Goal: Transaction & Acquisition: Purchase product/service

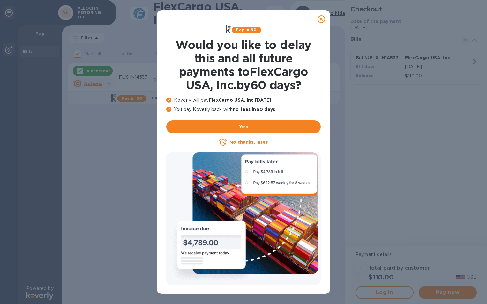
click at [321, 20] on icon at bounding box center [322, 19] width 8 height 8
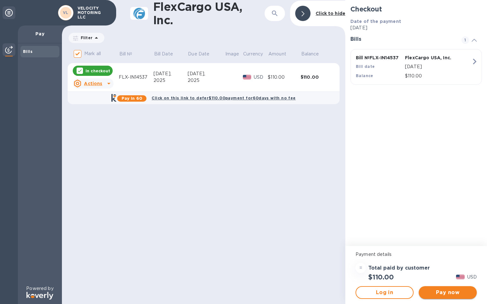
click at [435, 292] on span "Pay now" at bounding box center [448, 293] width 48 height 8
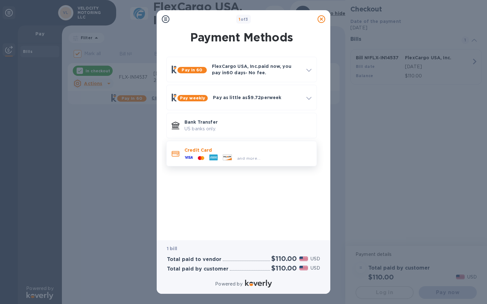
click at [283, 161] on div "Credit Card and more..." at bounding box center [248, 154] width 132 height 19
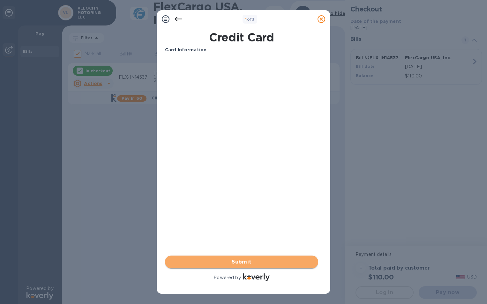
click at [256, 259] on span "Submit" at bounding box center [241, 262] width 143 height 8
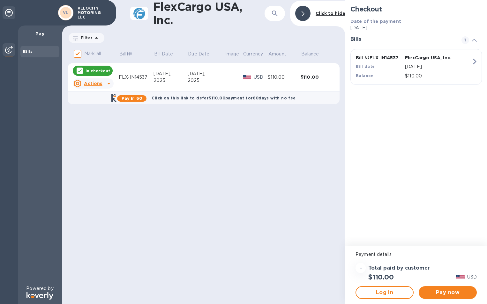
click at [229, 144] on div "FlexCargo USA, Inc. ​ Click to hide Filter Amount Mark all Bill № Bill Date Due…" at bounding box center [203, 152] width 283 height 304
click at [451, 290] on span "Pay now" at bounding box center [448, 293] width 48 height 8
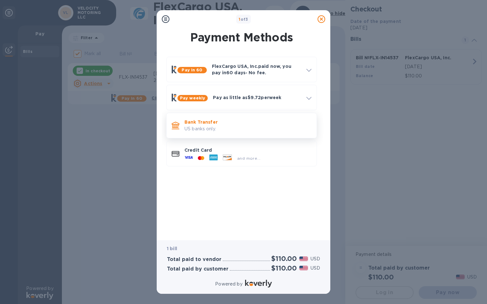
click at [289, 131] on p "US banks only." at bounding box center [247, 129] width 127 height 7
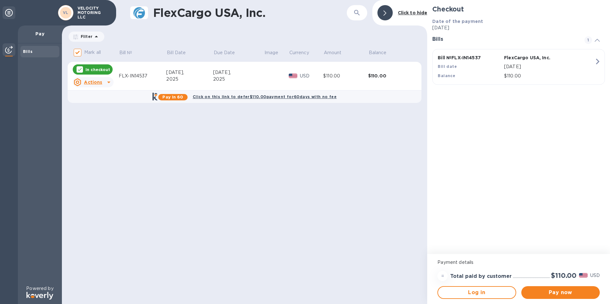
click at [487, 302] on div "Pay now" at bounding box center [561, 293] width 84 height 18
click at [487, 291] on span "Pay now" at bounding box center [561, 293] width 68 height 8
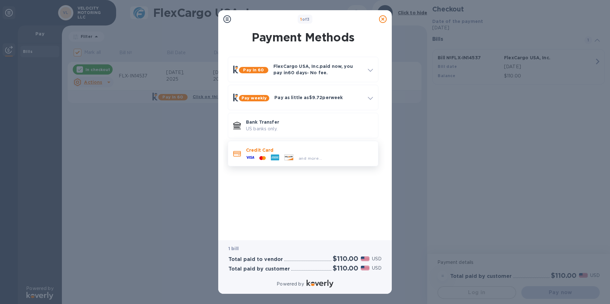
click at [317, 153] on p "Credit Card" at bounding box center [309, 150] width 127 height 6
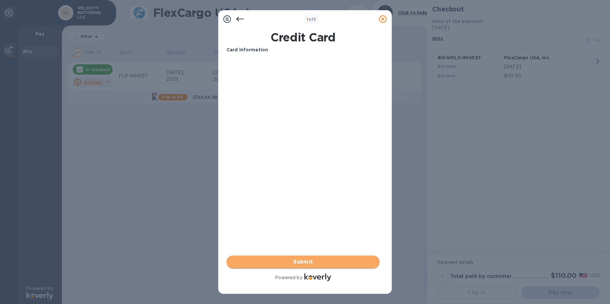
click at [296, 261] on span "Submit" at bounding box center [303, 262] width 143 height 8
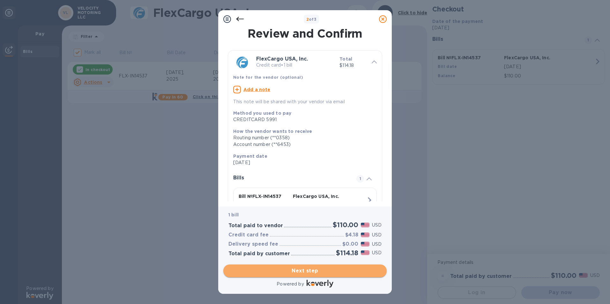
click at [300, 270] on span "Next step" at bounding box center [304, 271] width 153 height 8
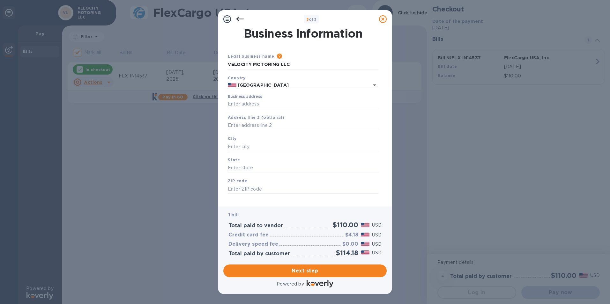
click at [259, 99] on label "Business address" at bounding box center [245, 97] width 34 height 4
click at [259, 100] on input "Business address" at bounding box center [303, 105] width 151 height 10
click at [268, 105] on input "Business address" at bounding box center [303, 105] width 151 height 10
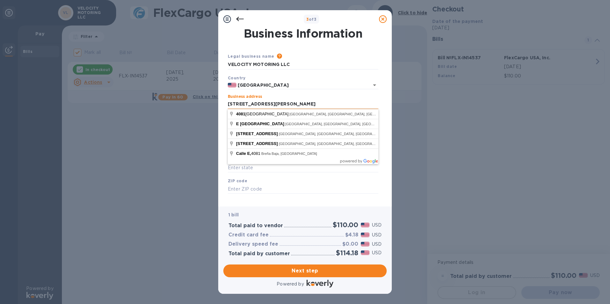
type input "[STREET_ADDRESS][PERSON_NAME]"
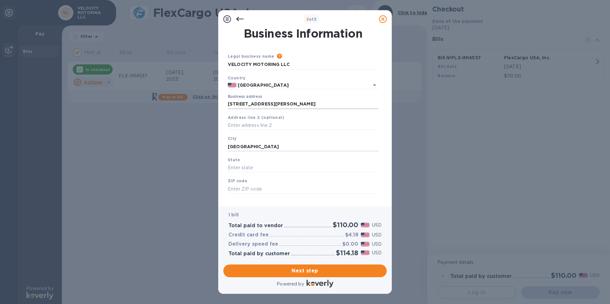
type input "[GEOGRAPHIC_DATA]"
type input "c"
type input "CA"
type input "92807"
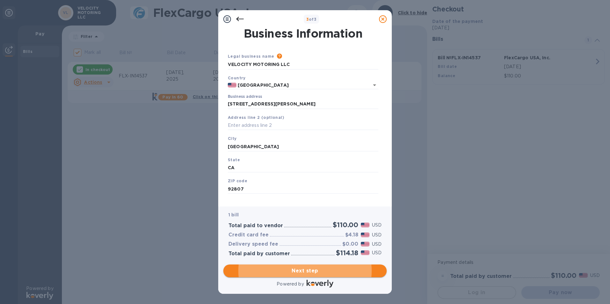
click at [317, 271] on span "Next step" at bounding box center [304, 271] width 153 height 8
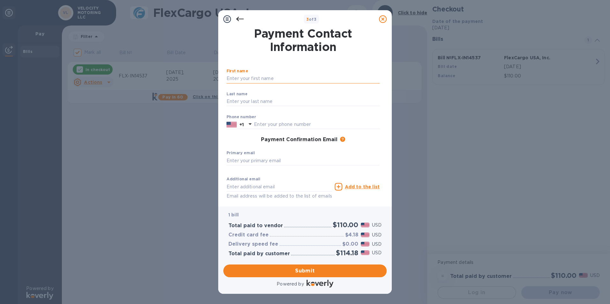
click at [271, 79] on input "text" at bounding box center [303, 79] width 153 height 10
type input "[PERSON_NAME]"
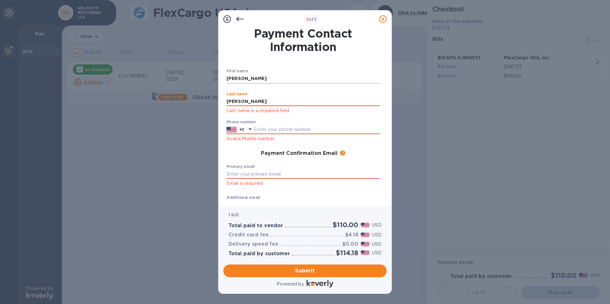
type input "[PERSON_NAME]"
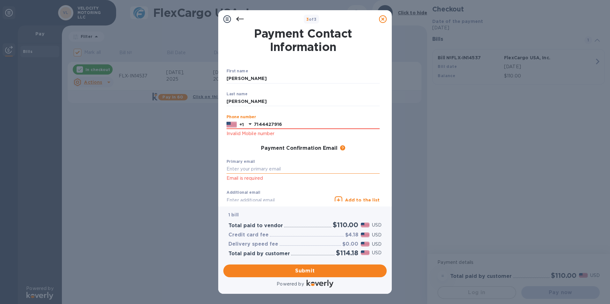
type input "7144427916"
click at [251, 168] on input "text" at bounding box center [303, 170] width 153 height 10
click at [360, 165] on input "[EMAIL_ADDRESS][DOMAIN_NAME]" at bounding box center [303, 170] width 153 height 10
type input "[EMAIL_ADDRESS][DOMAIN_NAME]"
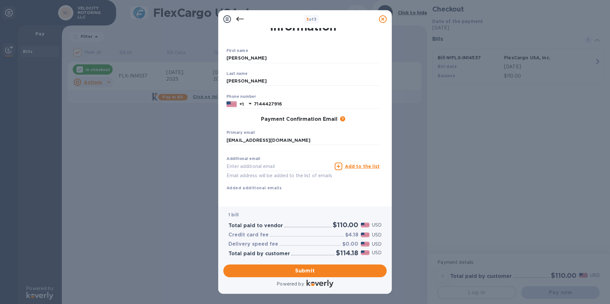
scroll to position [28, 0]
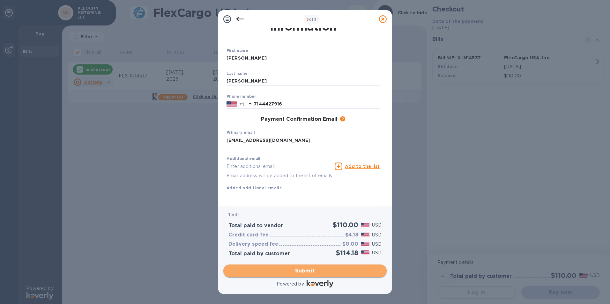
click at [305, 273] on span "Submit" at bounding box center [304, 271] width 153 height 8
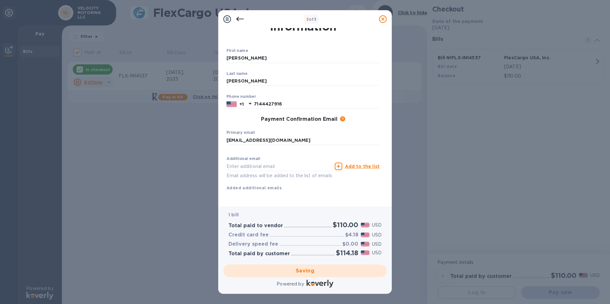
checkbox input "false"
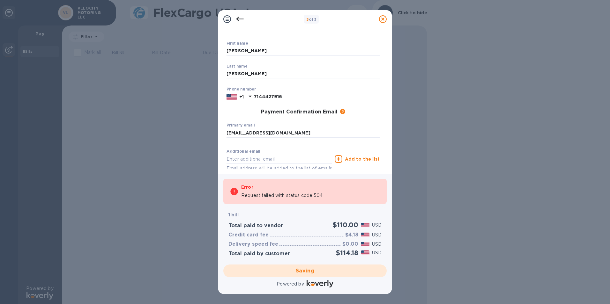
click at [227, 18] on icon at bounding box center [227, 19] width 8 height 8
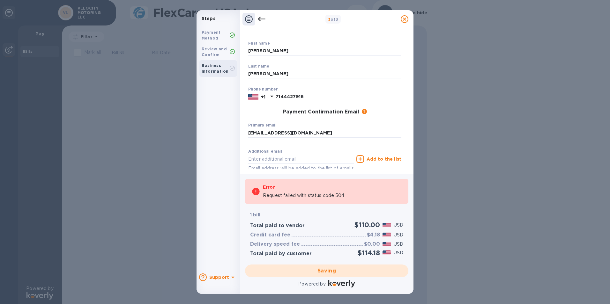
click at [206, 69] on div "Business Information" at bounding box center [216, 68] width 28 height 11
click at [248, 19] on icon at bounding box center [249, 19] width 8 height 8
